Goal: Task Accomplishment & Management: Complete application form

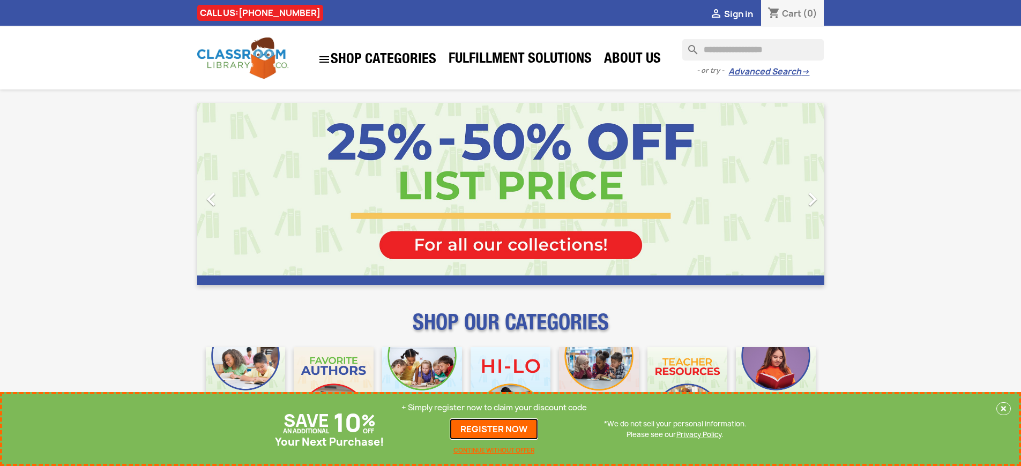
click at [494, 429] on link "REGISTER NOW" at bounding box center [494, 429] width 88 height 21
click at [494, 408] on p "+ Simply register now to claim your discount code" at bounding box center [494, 408] width 185 height 11
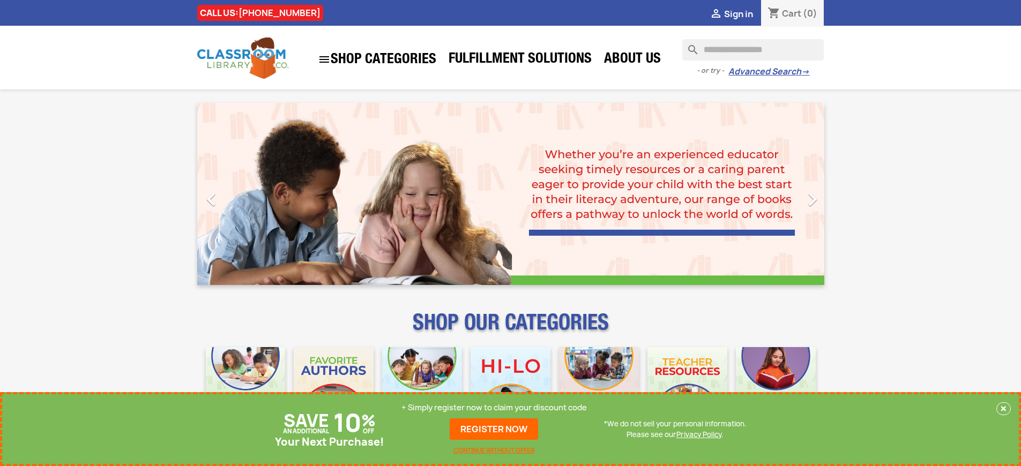
click at [494, 408] on p "+ Simply register now to claim your discount code" at bounding box center [494, 408] width 185 height 11
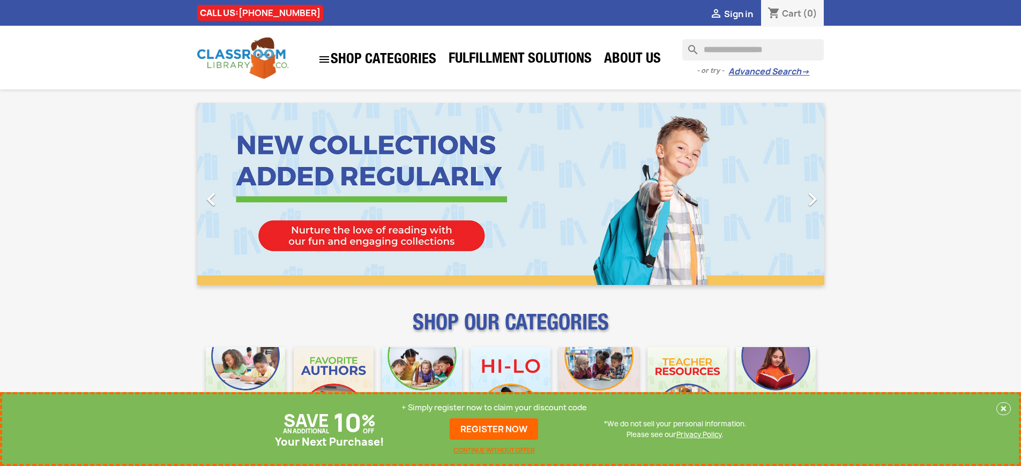
click at [494, 408] on p "+ Simply register now to claim your discount code" at bounding box center [494, 408] width 185 height 11
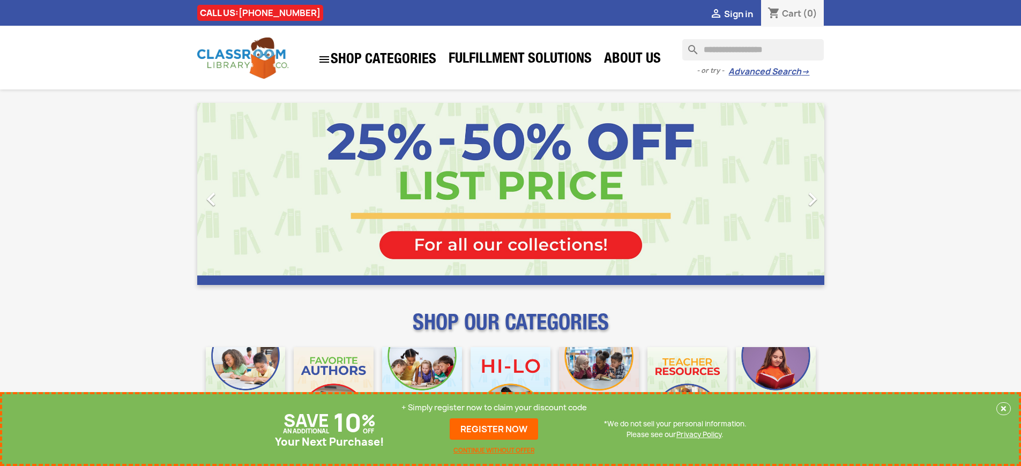
click at [494, 408] on p "+ Simply register now to claim your discount code" at bounding box center [494, 408] width 185 height 11
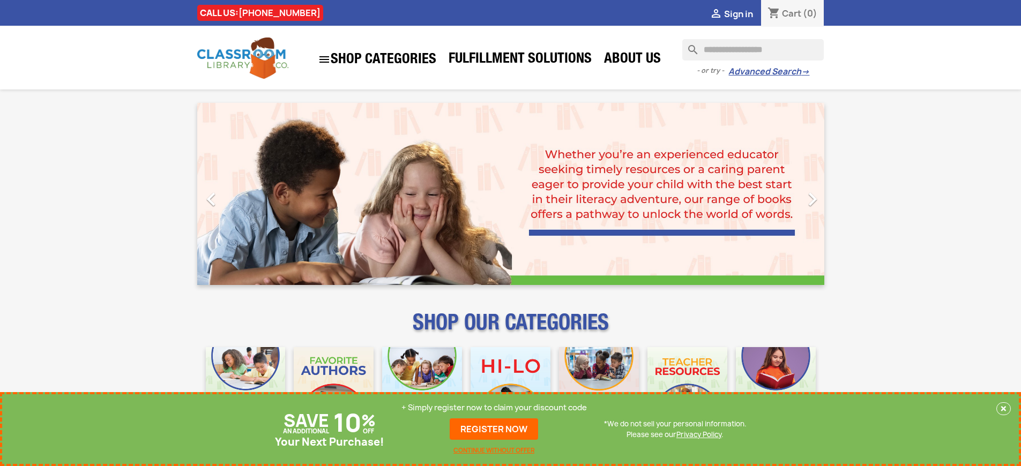
click at [494, 408] on p "+ Simply register now to claim your discount code" at bounding box center [494, 408] width 185 height 11
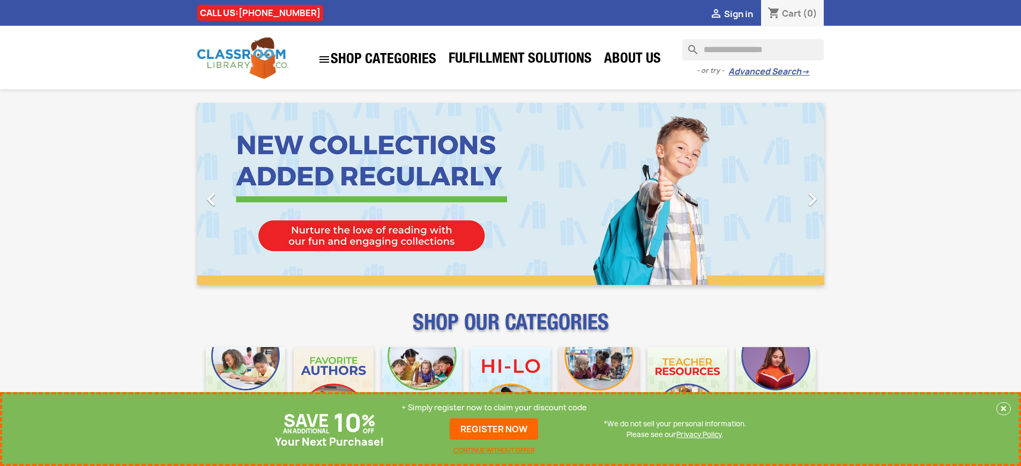
click at [494, 408] on p "+ Simply register now to claim your discount code" at bounding box center [494, 408] width 185 height 11
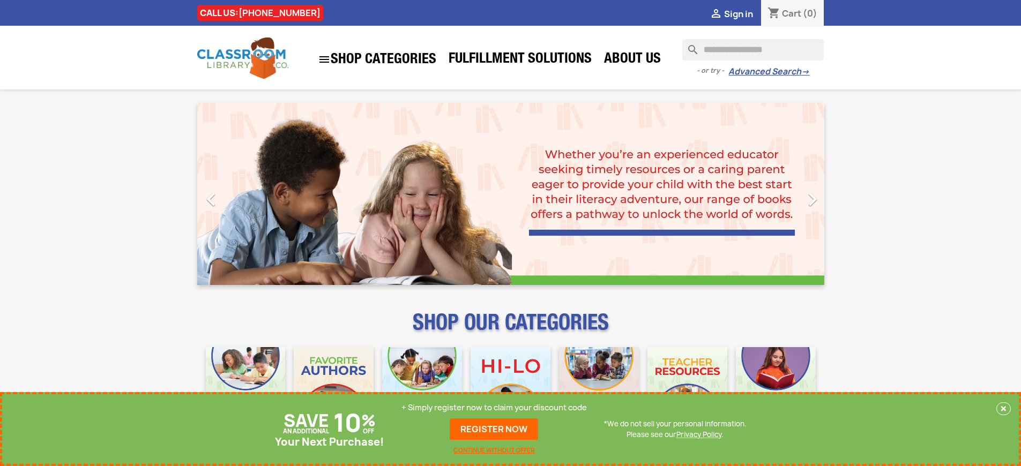
click at [494, 408] on p "+ Simply register now to claim your discount code" at bounding box center [494, 408] width 185 height 11
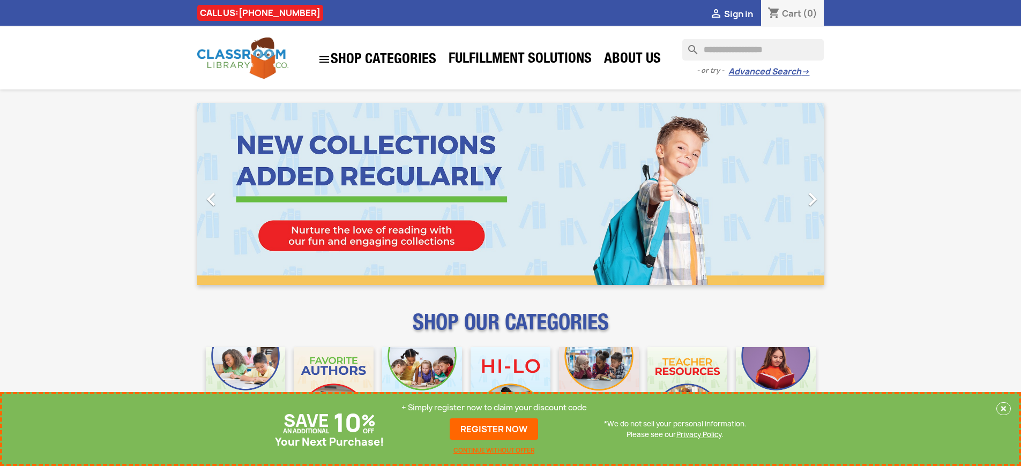
click at [494, 408] on p "+ Simply register now to claim your discount code" at bounding box center [494, 408] width 185 height 11
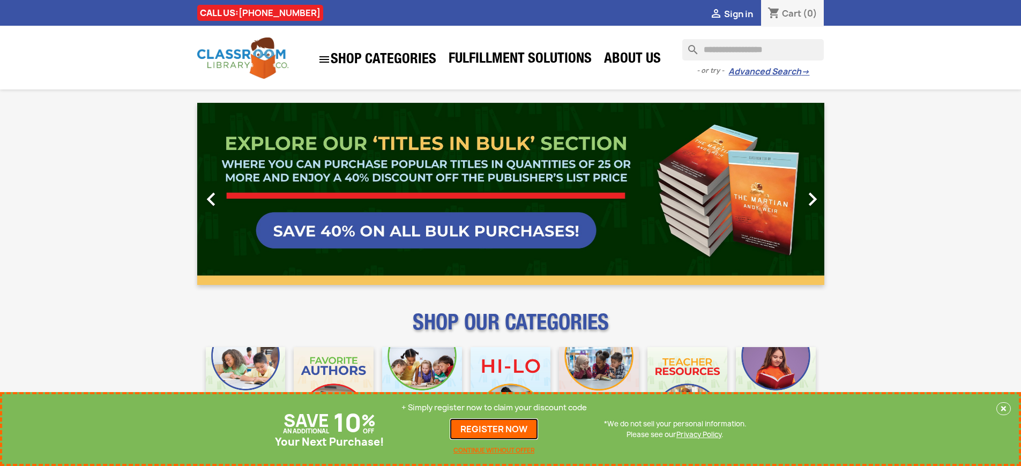
click at [494, 429] on link "REGISTER NOW" at bounding box center [494, 429] width 88 height 21
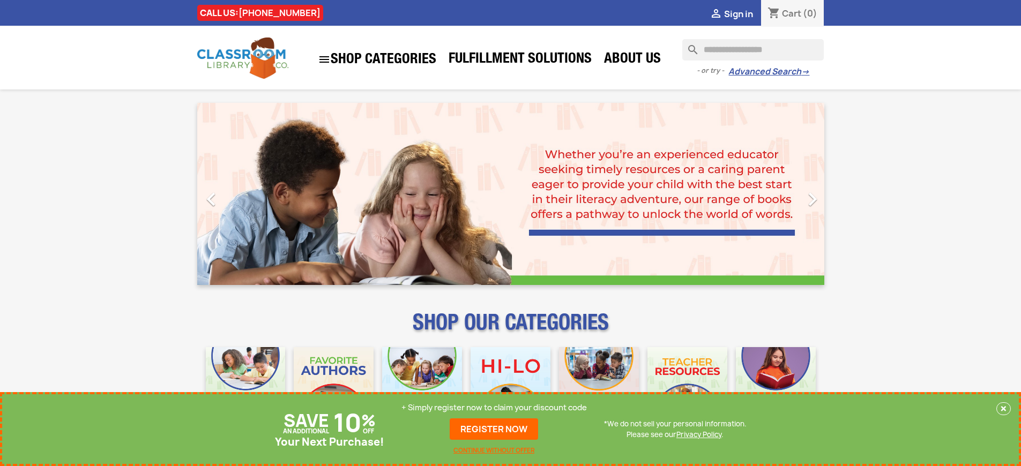
click at [494, 408] on p "+ Simply register now to claim your discount code" at bounding box center [494, 408] width 185 height 11
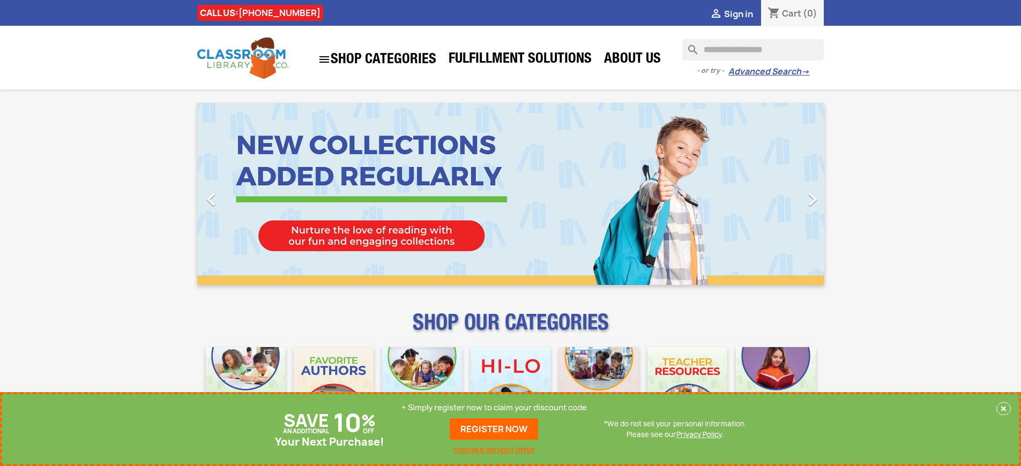
click at [494, 408] on p "+ Simply register now to claim your discount code" at bounding box center [494, 408] width 185 height 11
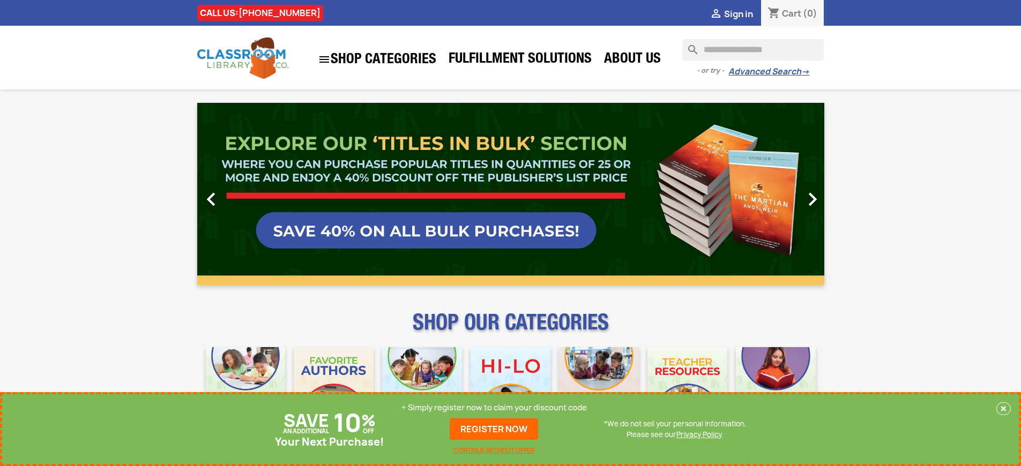
click at [494, 429] on link "REGISTER NOW" at bounding box center [494, 429] width 88 height 21
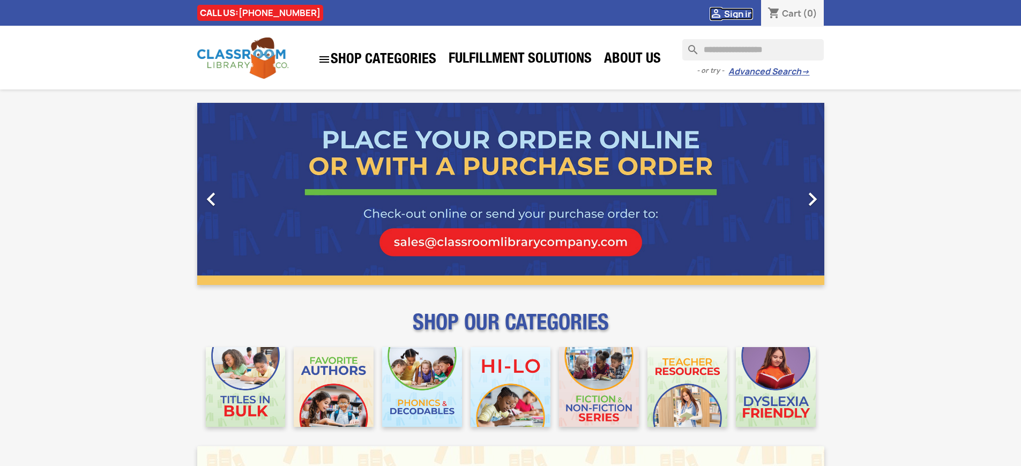
click at [738, 13] on span "Sign in" at bounding box center [738, 14] width 29 height 12
